Goal: Task Accomplishment & Management: Manage account settings

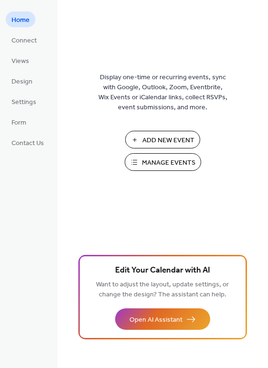
click at [163, 164] on span "Manage Events" at bounding box center [168, 163] width 53 height 10
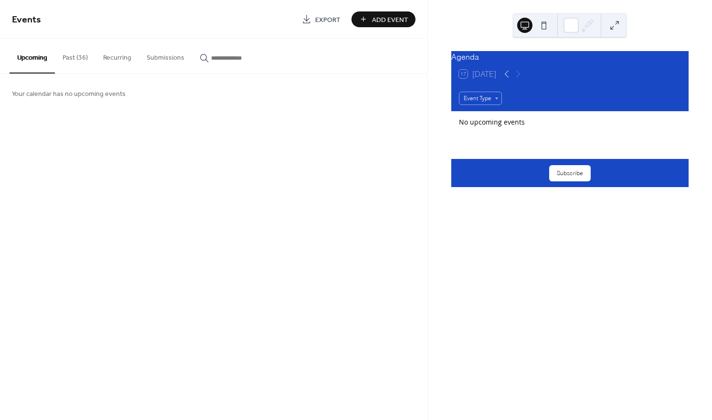
click at [72, 59] on button "Past (36)" at bounding box center [75, 56] width 41 height 34
